Goal: Entertainment & Leisure: Consume media (video, audio)

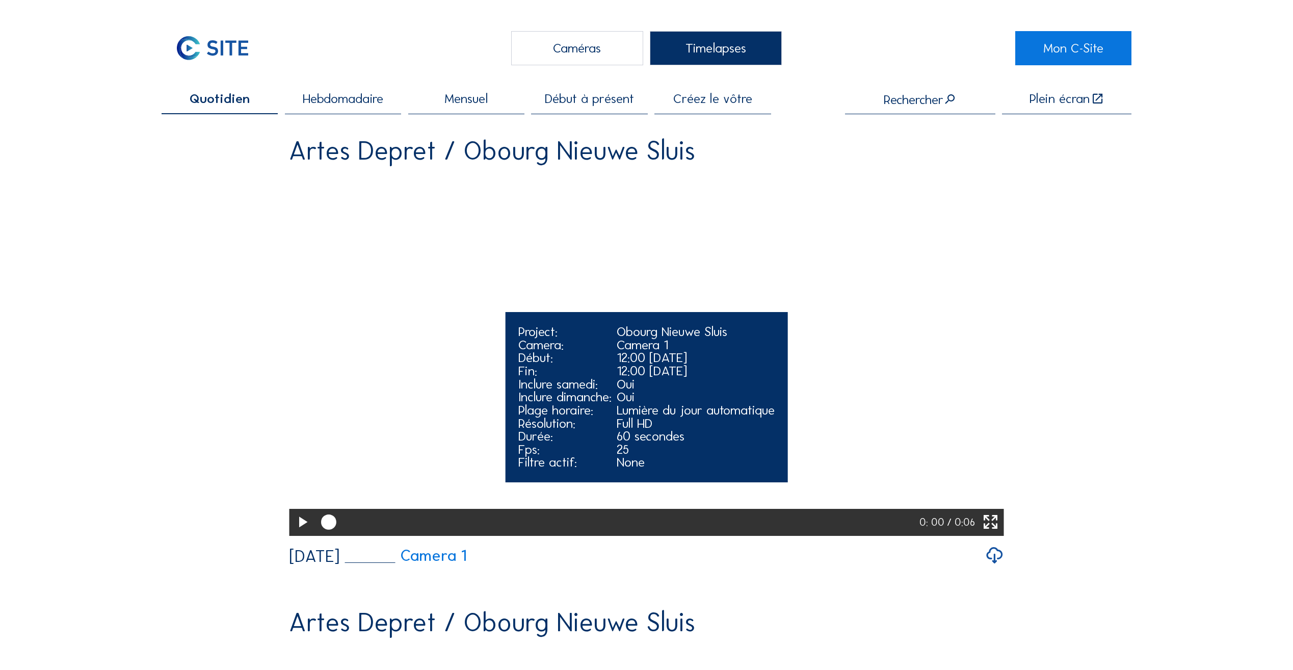
click at [301, 534] on icon at bounding box center [302, 522] width 18 height 22
click at [298, 534] on icon at bounding box center [302, 522] width 18 height 22
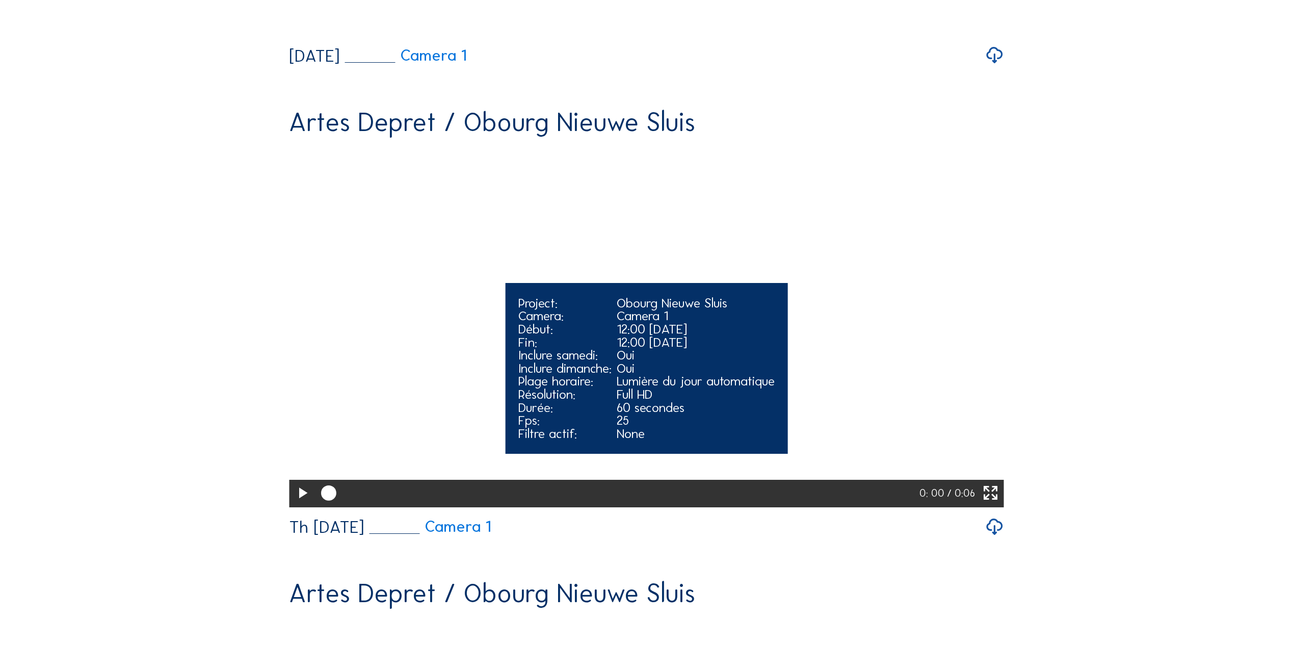
scroll to position [510, 0]
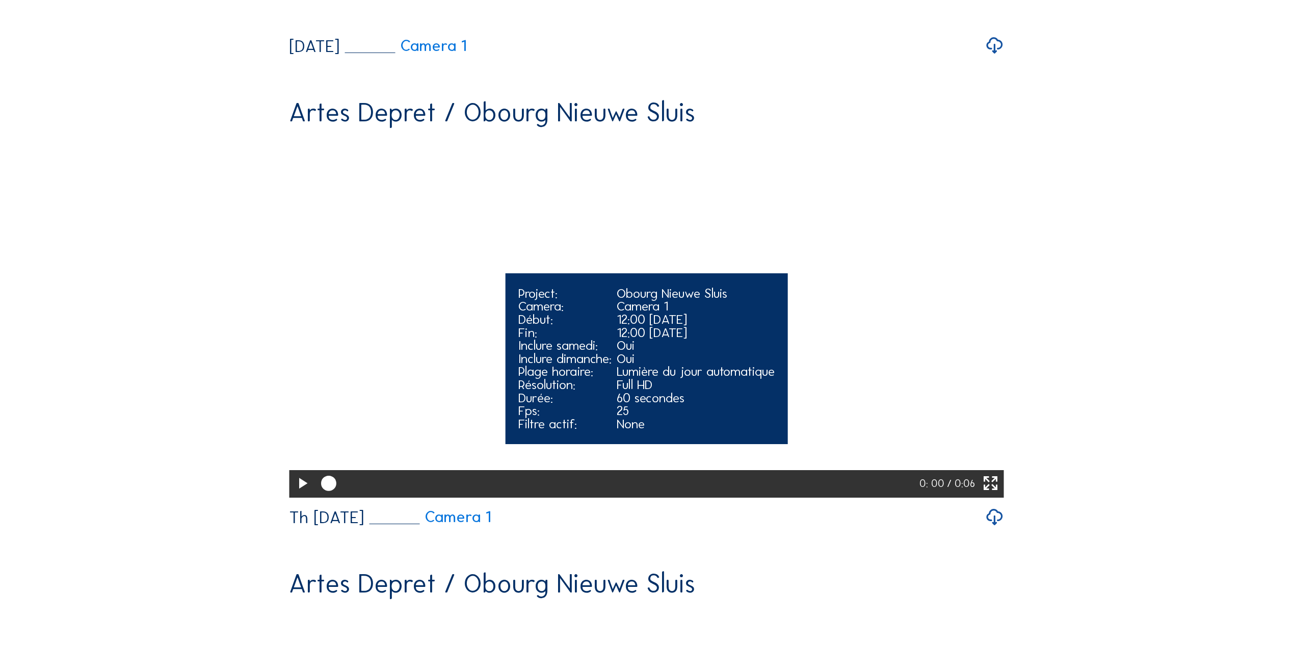
click at [298, 495] on icon at bounding box center [302, 483] width 18 height 22
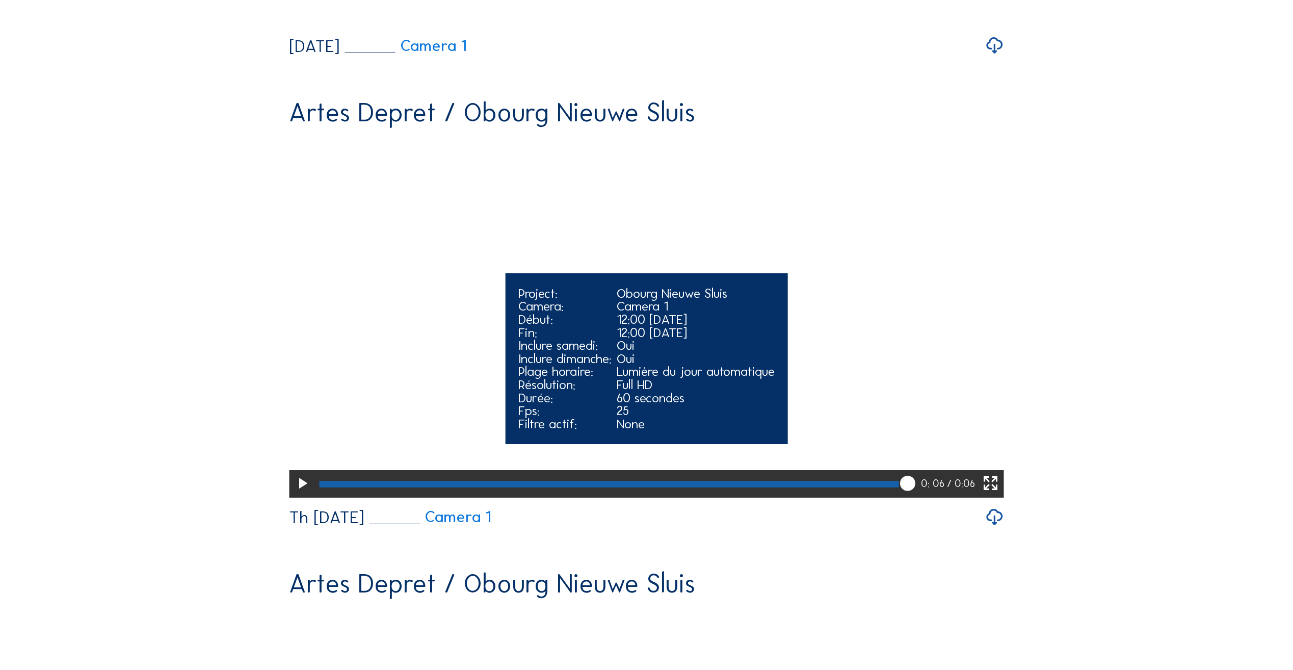
click at [298, 495] on icon at bounding box center [302, 483] width 18 height 22
click at [301, 495] on icon at bounding box center [302, 483] width 18 height 22
drag, startPoint x: 822, startPoint y: 578, endPoint x: 805, endPoint y: 578, distance: 17.3
click at [805, 497] on div at bounding box center [617, 484] width 605 height 28
click at [800, 487] on div at bounding box center [559, 484] width 481 height 7
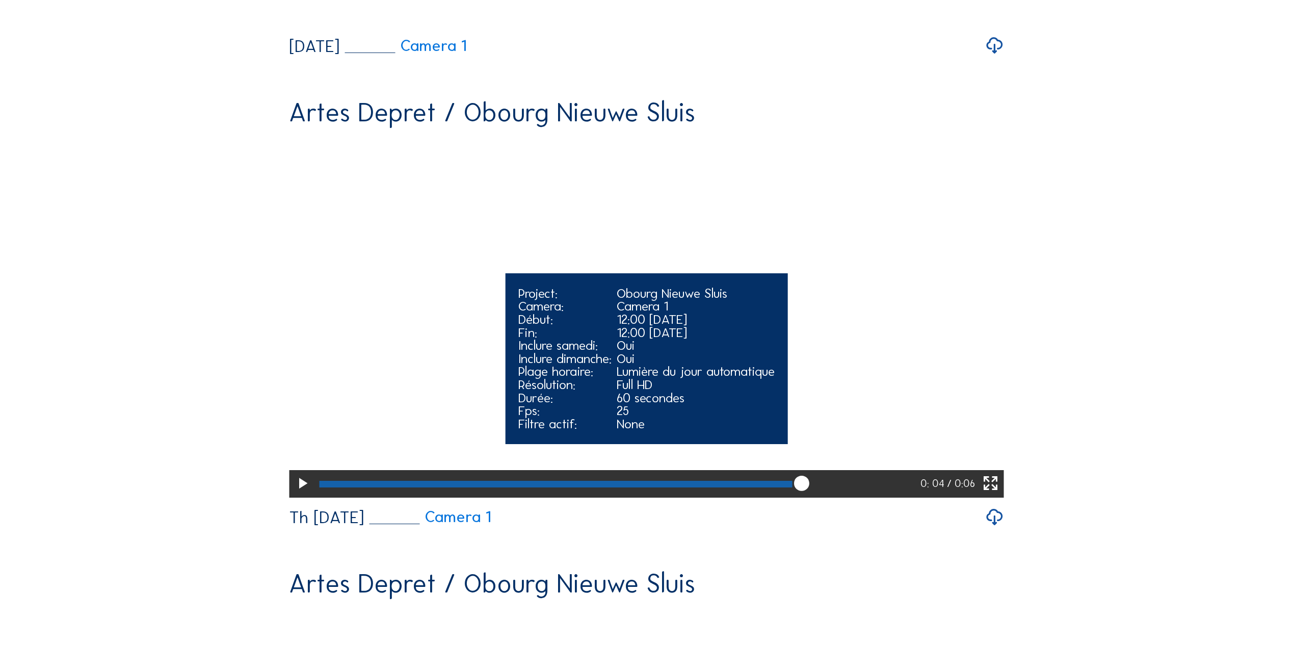
click at [787, 487] on div at bounding box center [555, 484] width 473 height 7
click at [780, 487] on div at bounding box center [549, 484] width 461 height 7
click at [763, 487] on div at bounding box center [545, 484] width 453 height 7
click at [746, 487] on div at bounding box center [537, 484] width 437 height 7
click at [737, 487] on div at bounding box center [529, 484] width 420 height 7
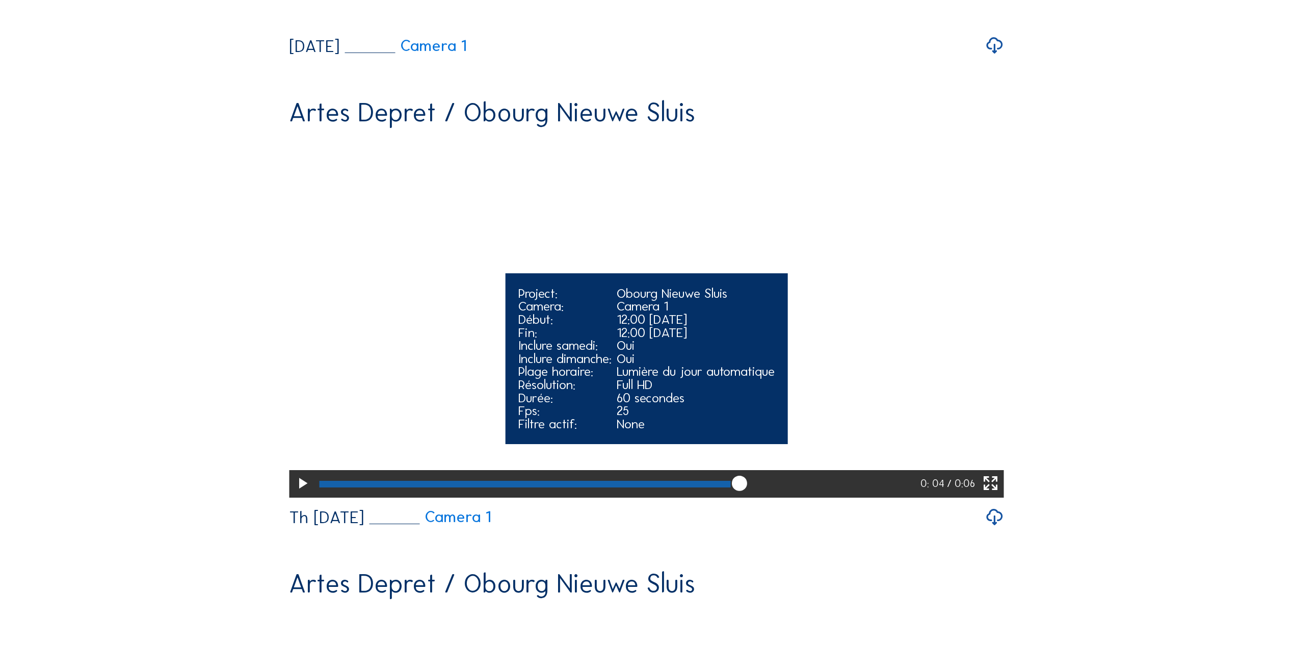
click at [749, 493] on icon at bounding box center [739, 483] width 18 height 19
click at [305, 495] on icon at bounding box center [302, 483] width 18 height 22
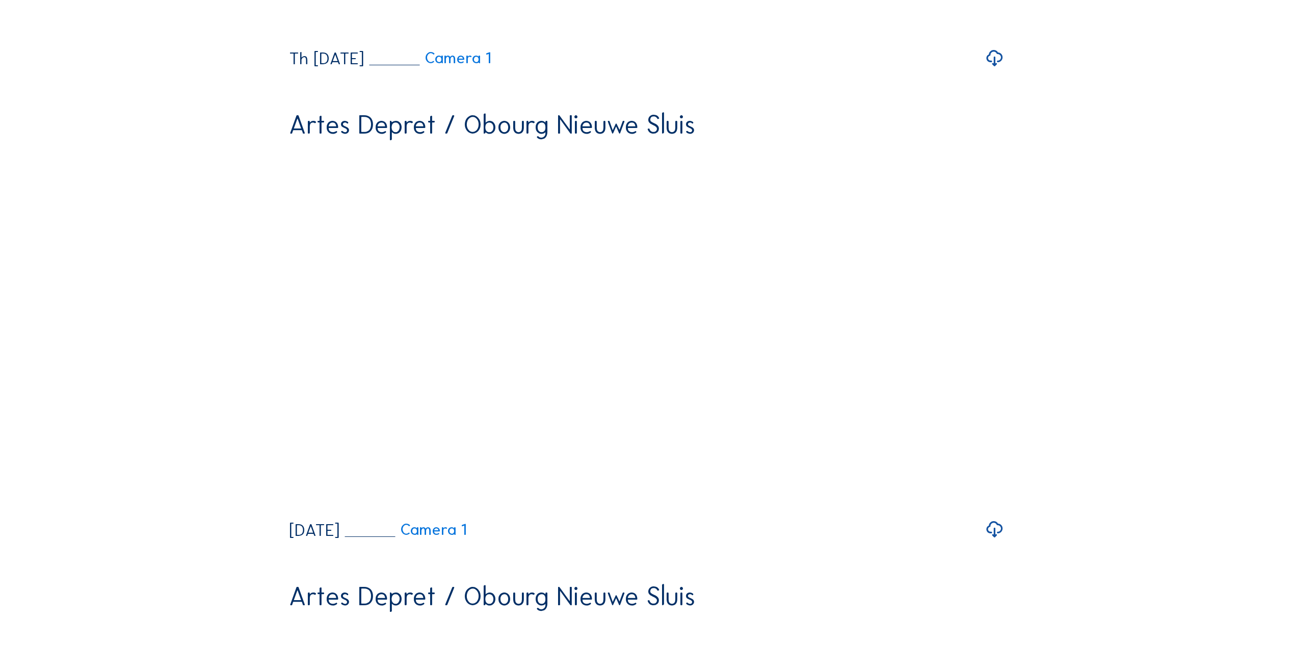
scroll to position [1070, 0]
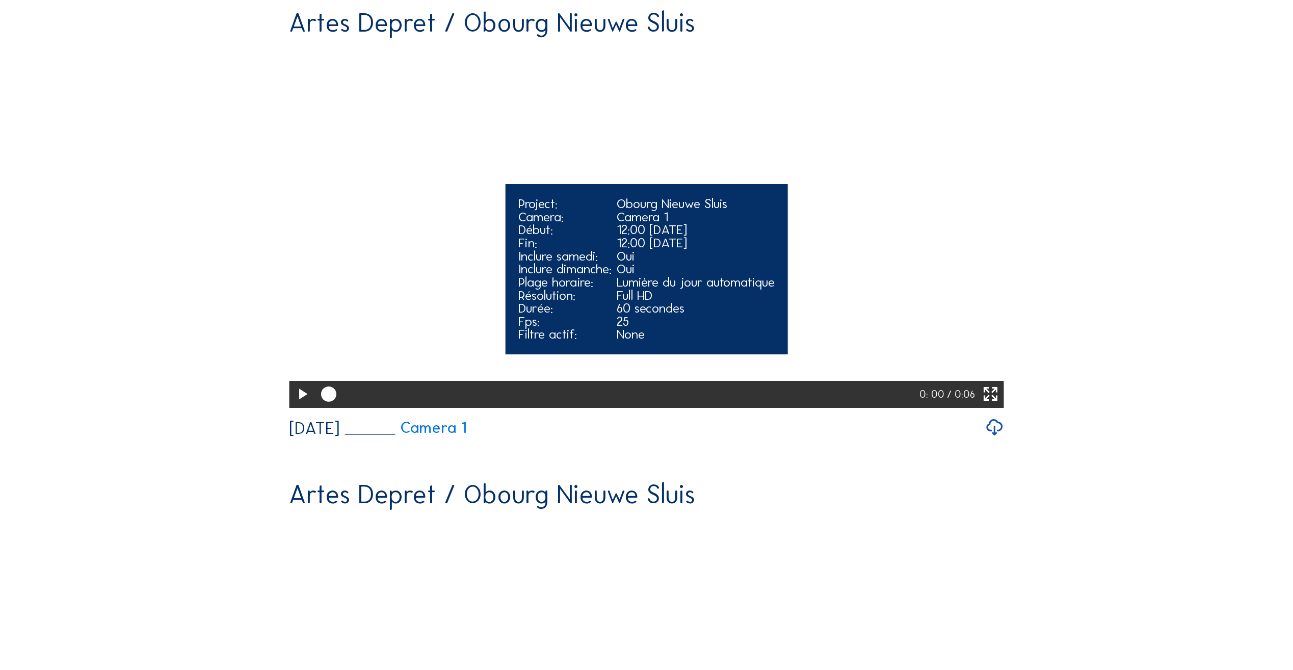
click at [299, 406] on icon at bounding box center [302, 394] width 18 height 22
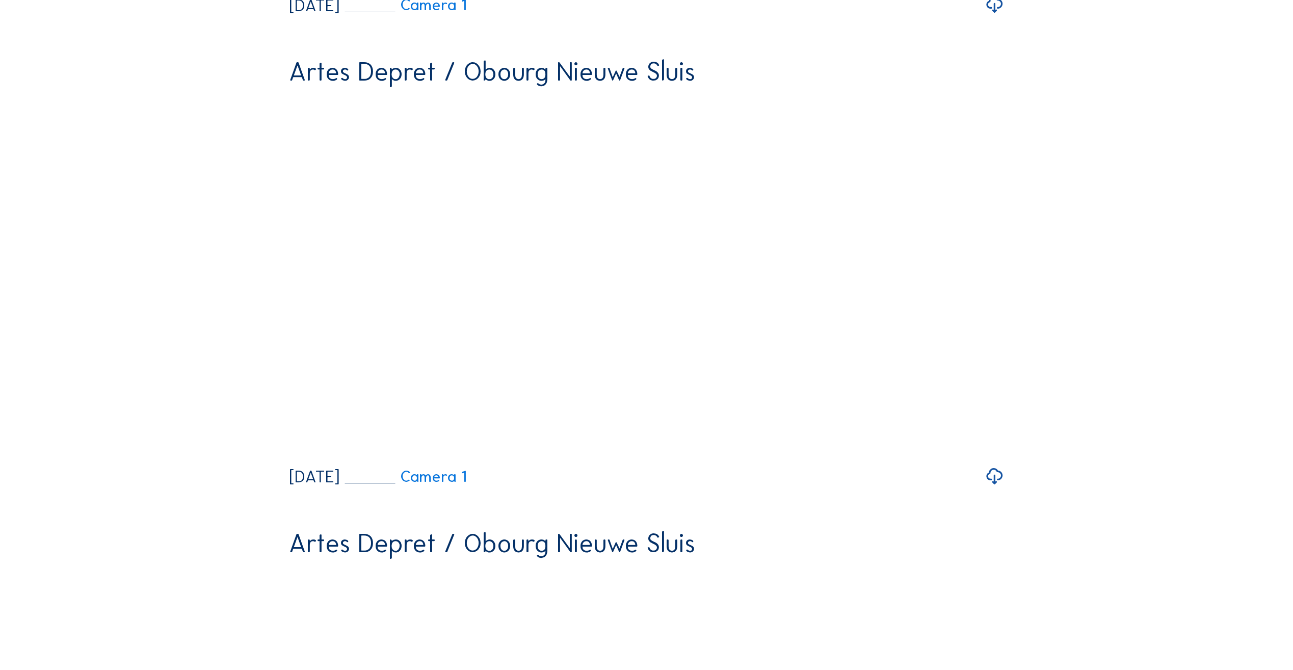
scroll to position [1580, 0]
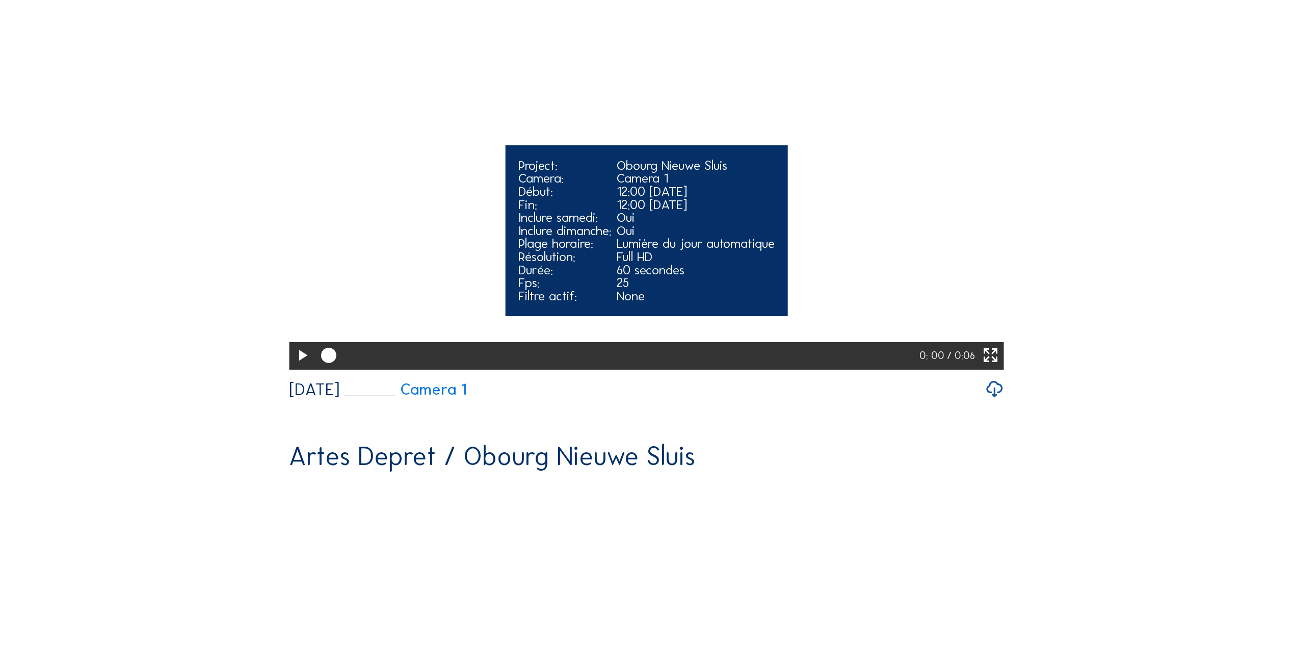
click at [302, 367] on icon at bounding box center [302, 355] width 18 height 22
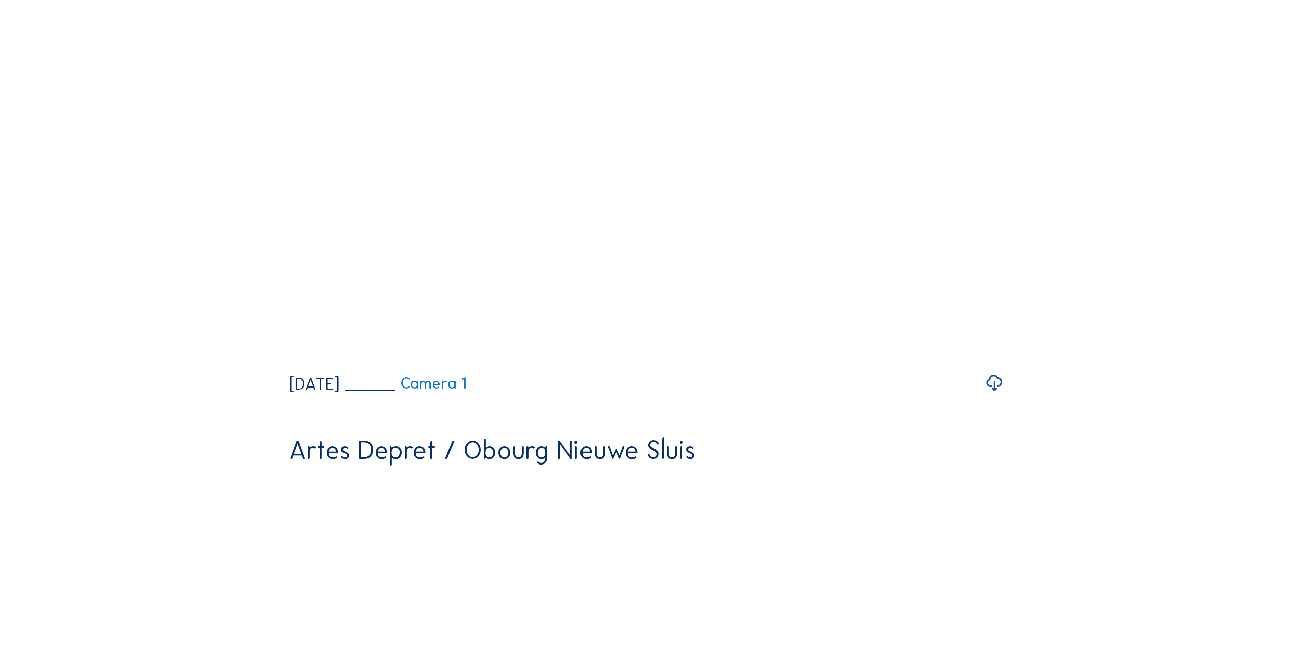
scroll to position [2089, 0]
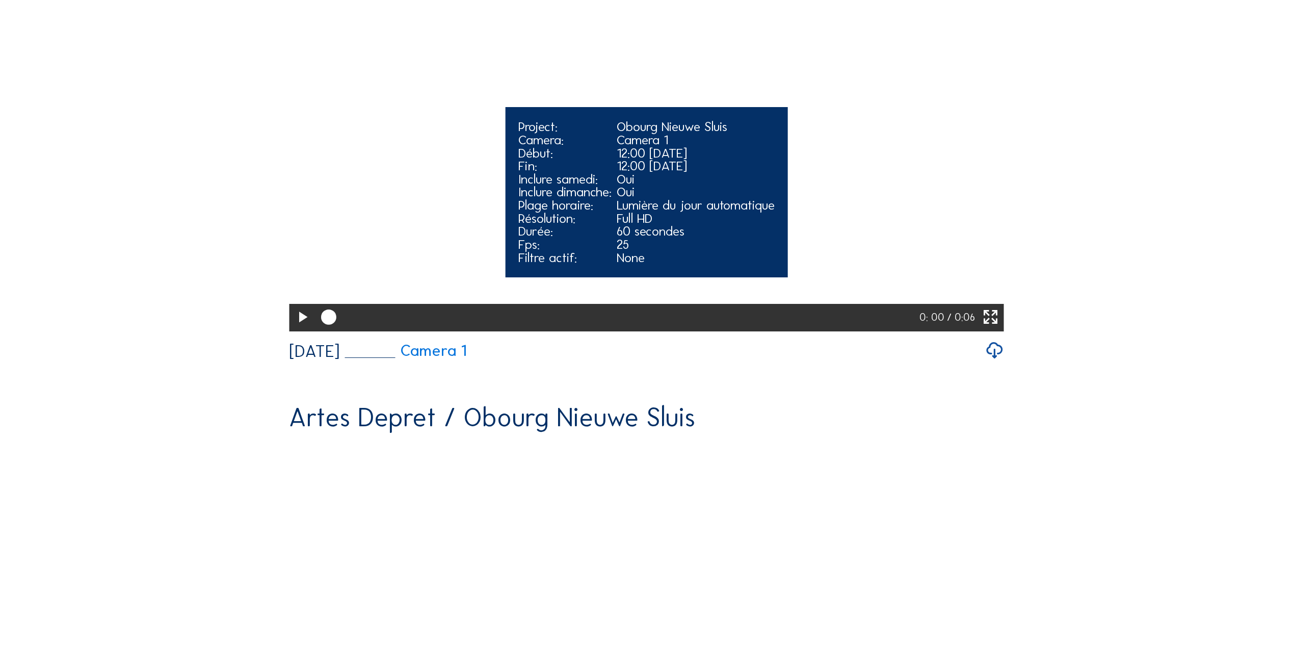
click at [302, 329] on icon at bounding box center [302, 317] width 18 height 22
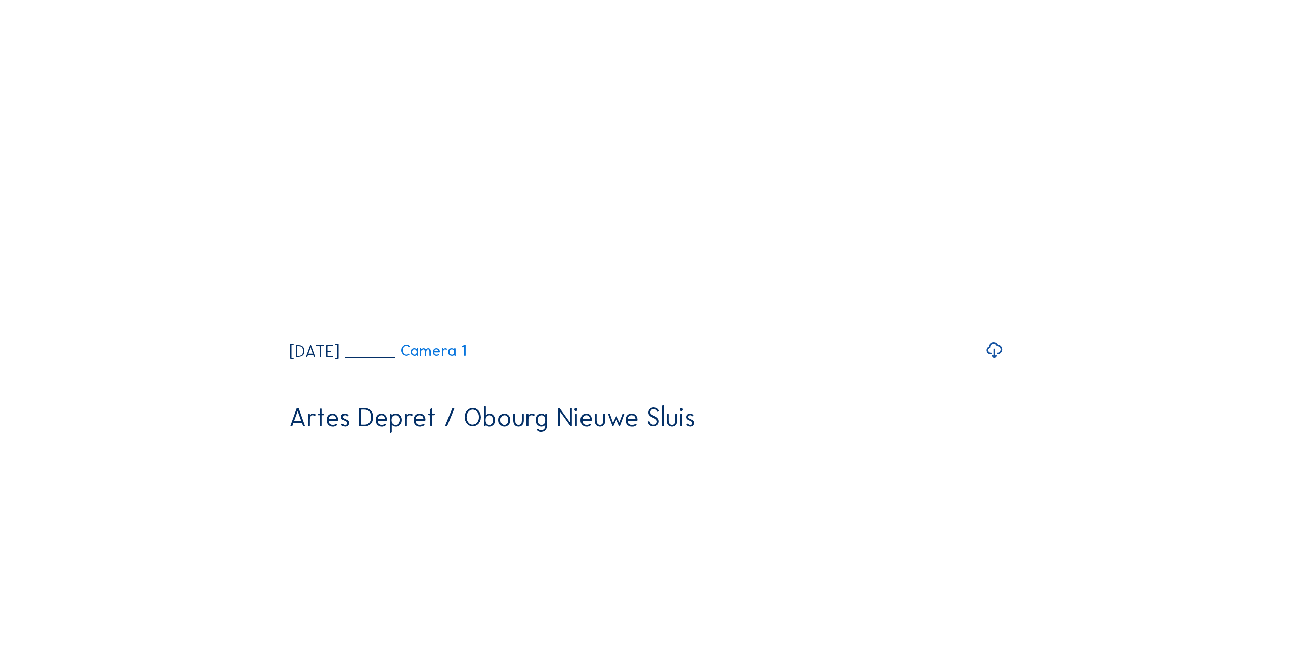
drag, startPoint x: 295, startPoint y: 538, endPoint x: 1027, endPoint y: 294, distance: 771.5
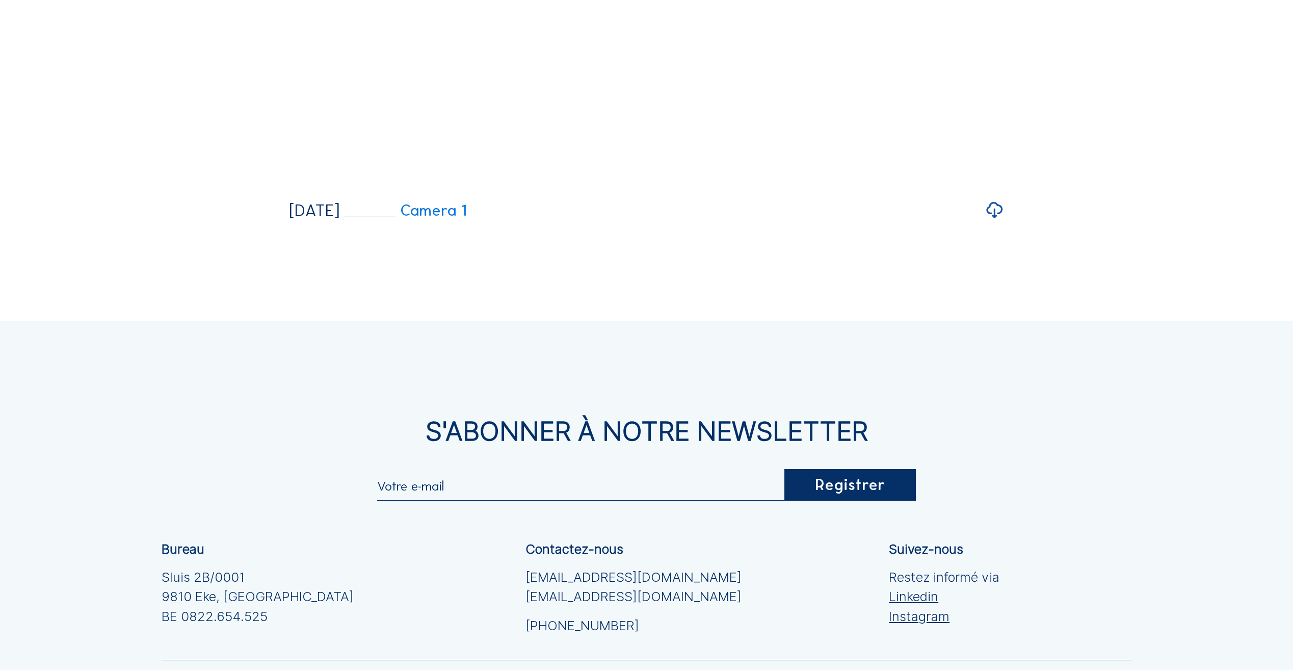
scroll to position [2599, 0]
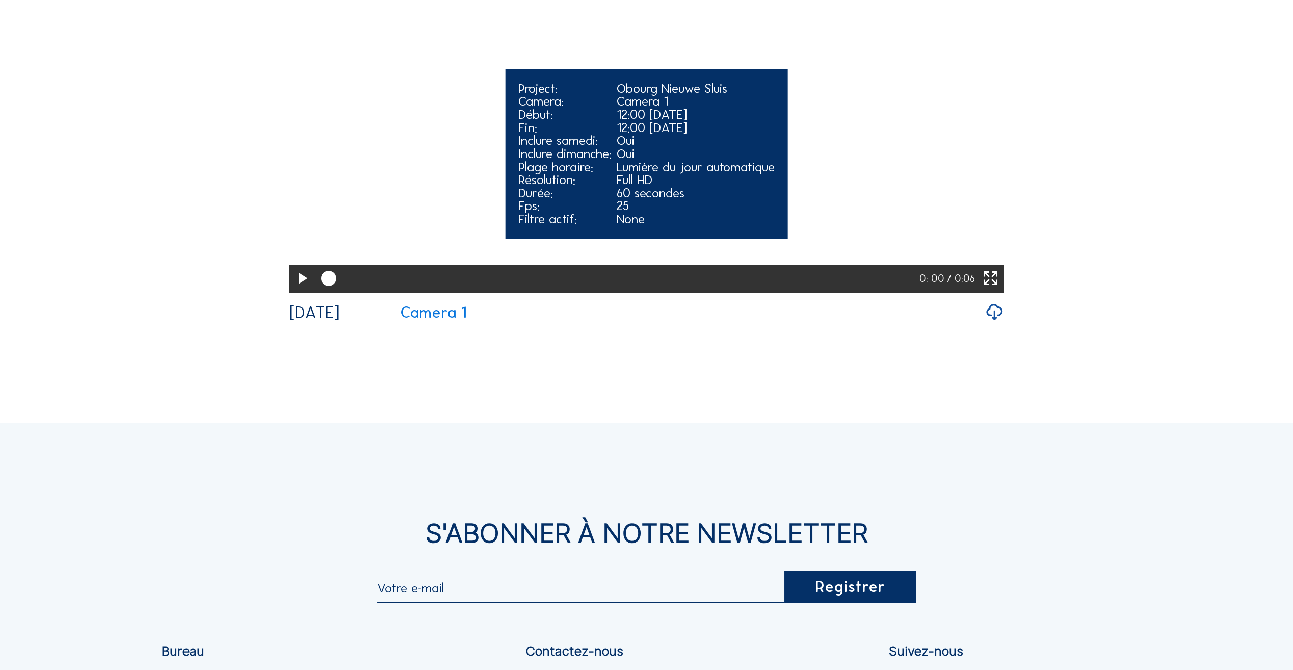
click at [298, 290] on icon at bounding box center [302, 279] width 18 height 22
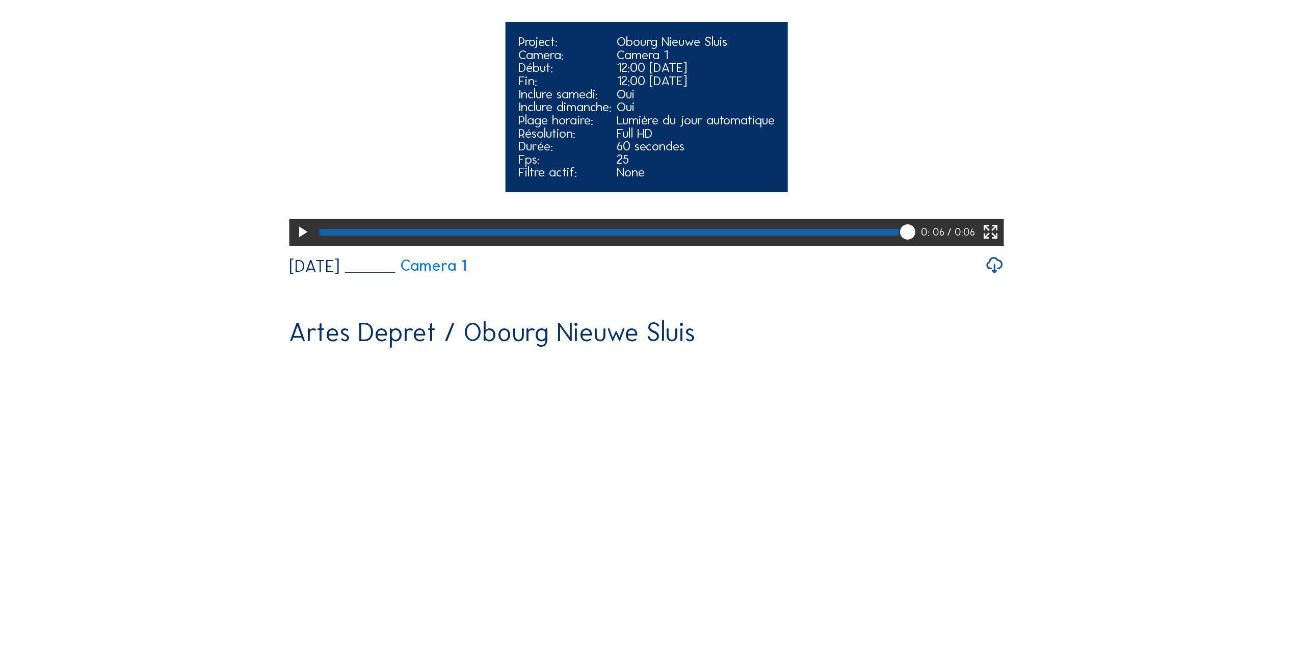
scroll to position [306, 0]
